Goal: Information Seeking & Learning: Learn about a topic

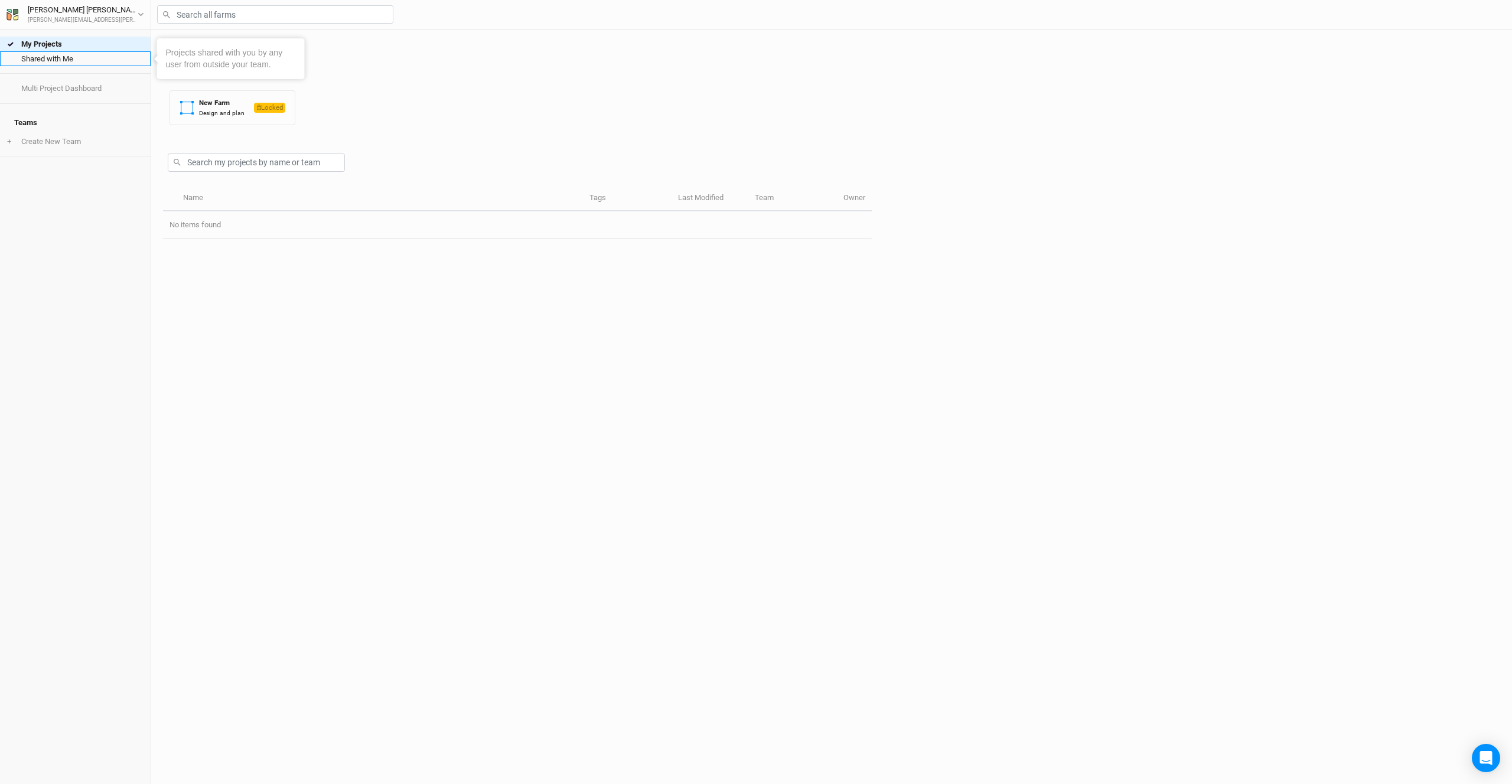
click at [71, 60] on link "Shared with Me" at bounding box center [75, 59] width 150 height 15
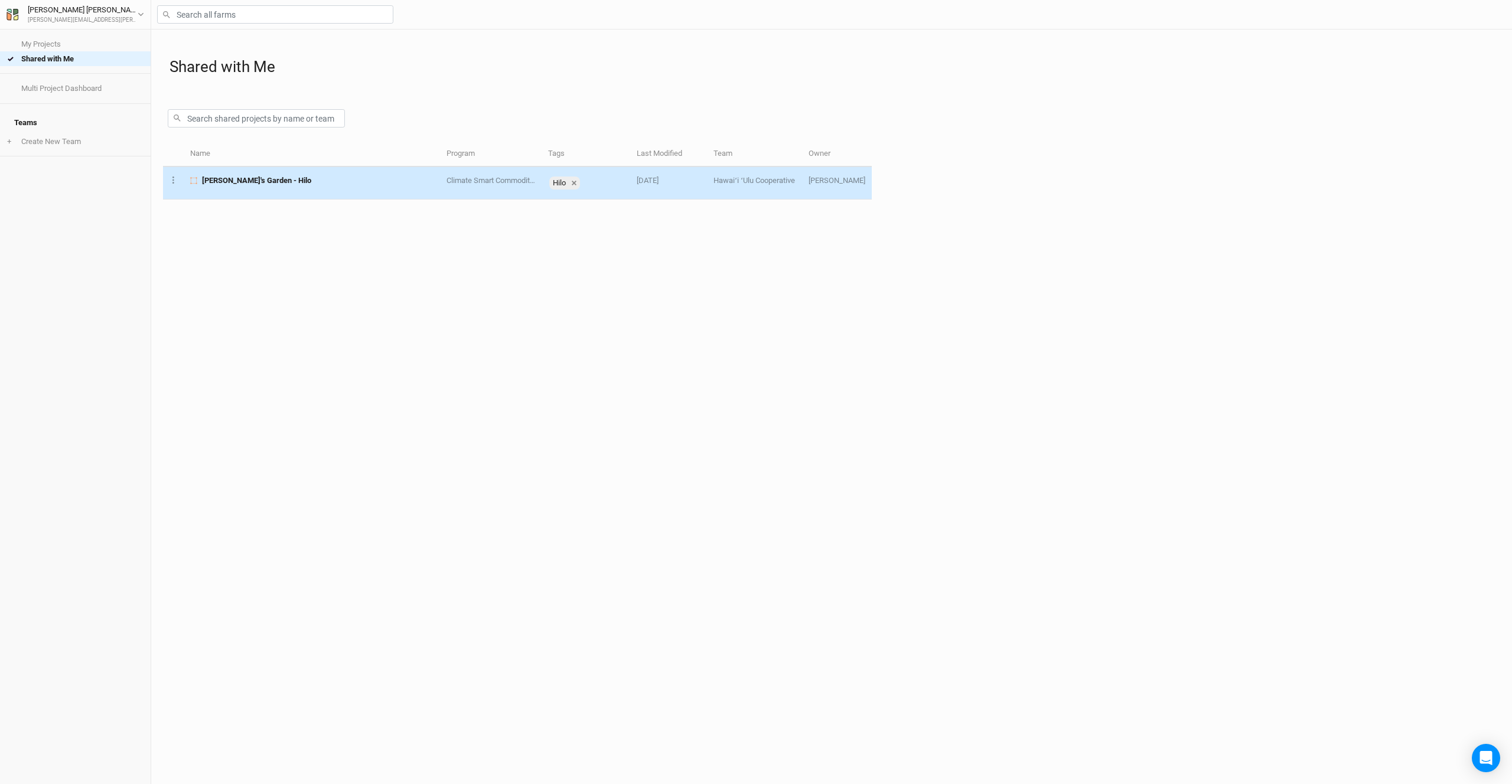
click at [280, 189] on td "[PERSON_NAME]'s Garden - Hilo" at bounding box center [312, 183] width 257 height 33
